Goal: Task Accomplishment & Management: Manage account settings

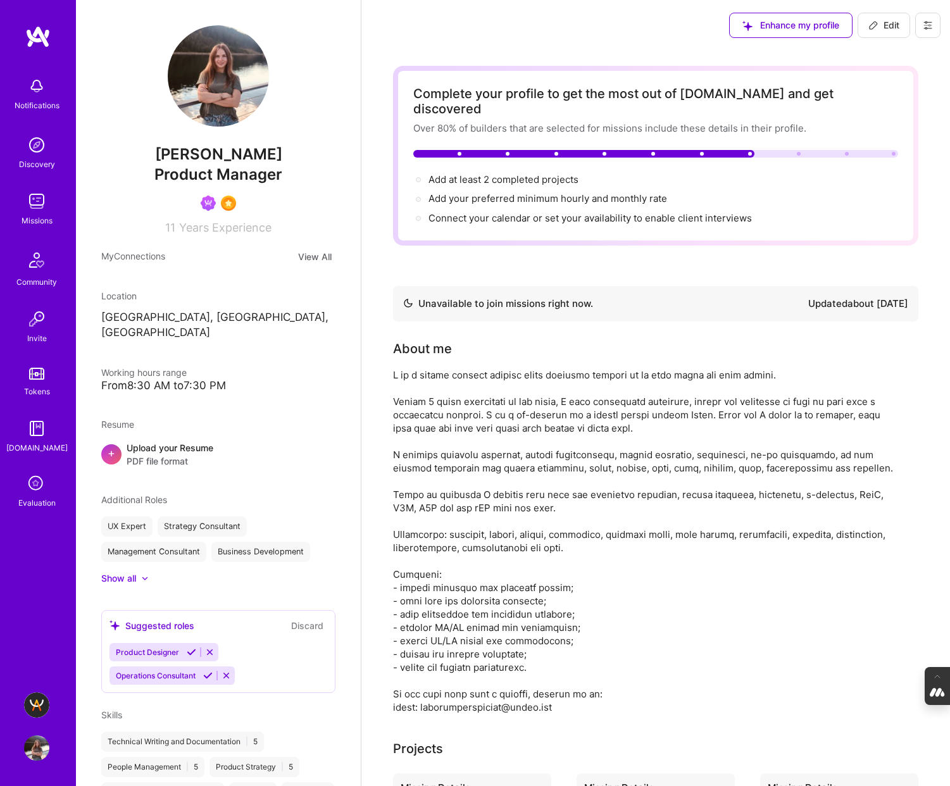
click at [928, 27] on icon at bounding box center [928, 25] width 10 height 10
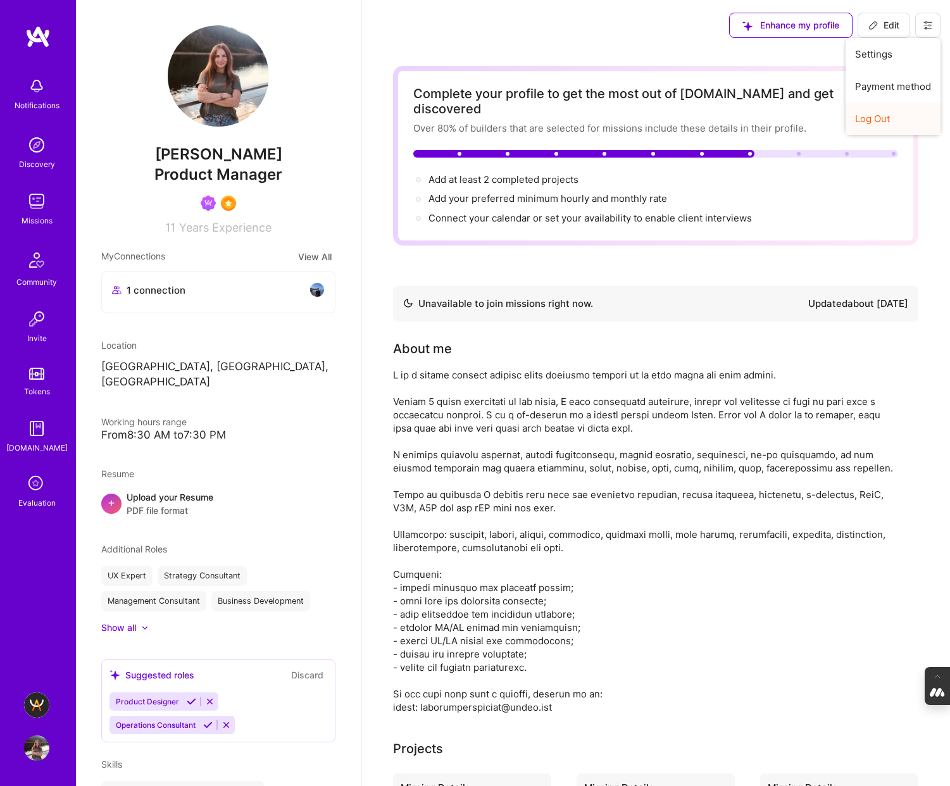
click at [888, 118] on button "Log Out" at bounding box center [893, 119] width 95 height 32
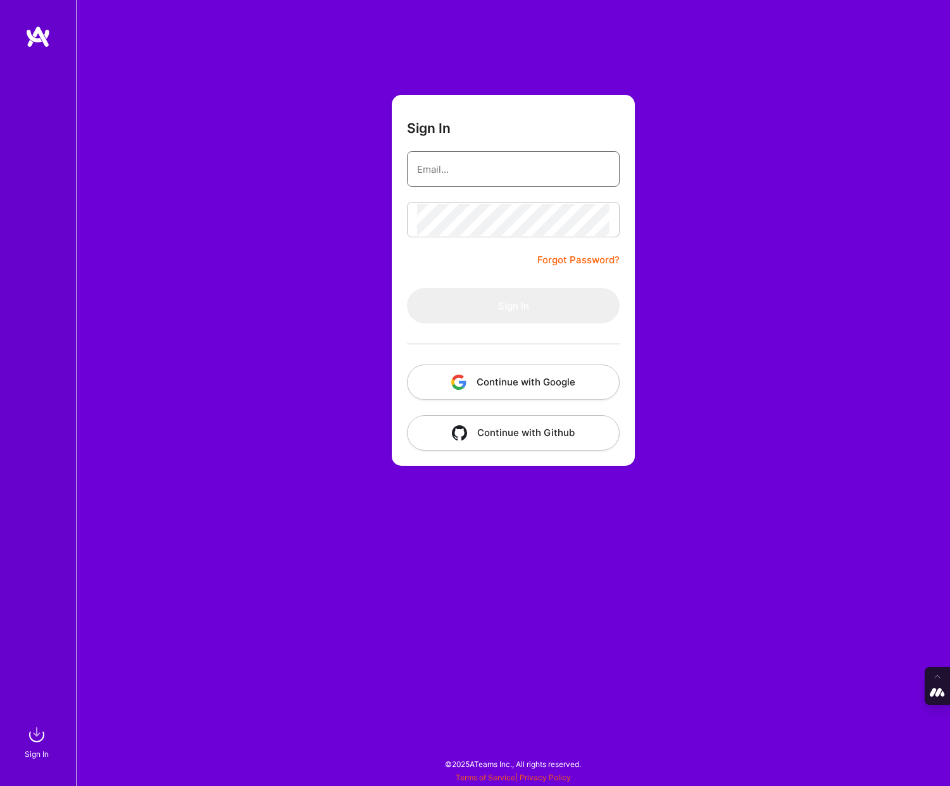
click at [422, 168] on input "email" at bounding box center [513, 169] width 192 height 32
type input "[PERSON_NAME][EMAIL_ADDRESS][DOMAIN_NAME]"
click at [517, 396] on button "Continue with Google" at bounding box center [513, 382] width 213 height 35
